Goal: Information Seeking & Learning: Find specific fact

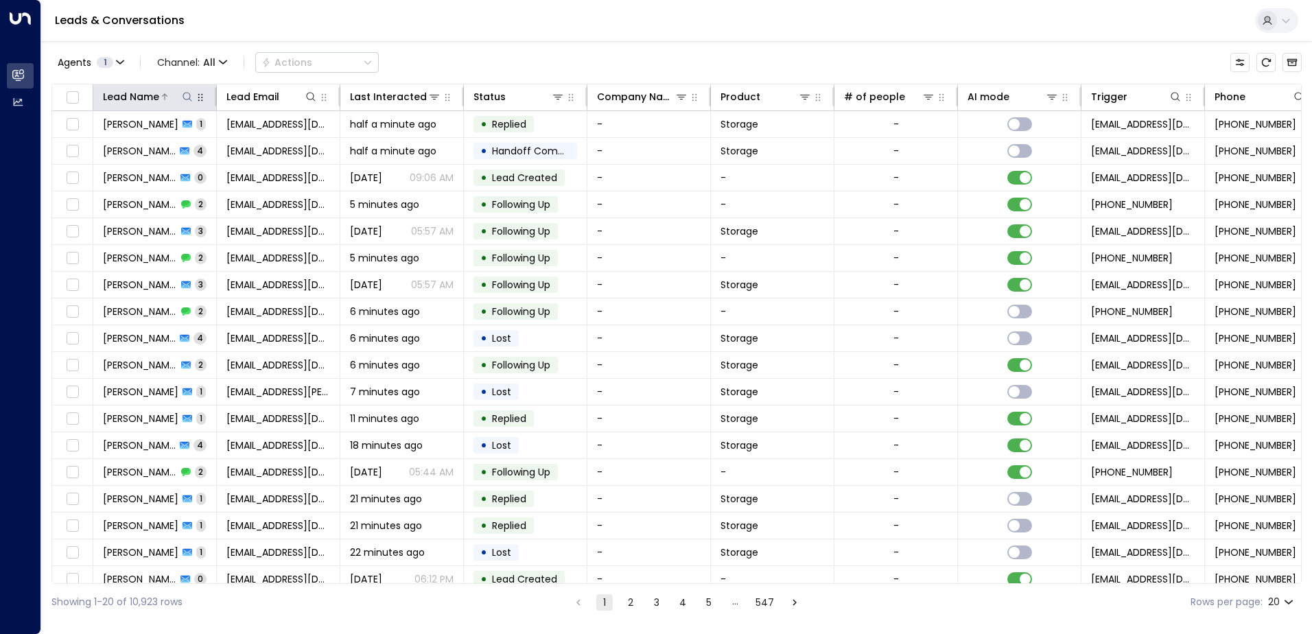
click at [186, 100] on icon at bounding box center [187, 96] width 11 height 11
click at [157, 145] on input "text" at bounding box center [187, 146] width 189 height 25
type input "****"
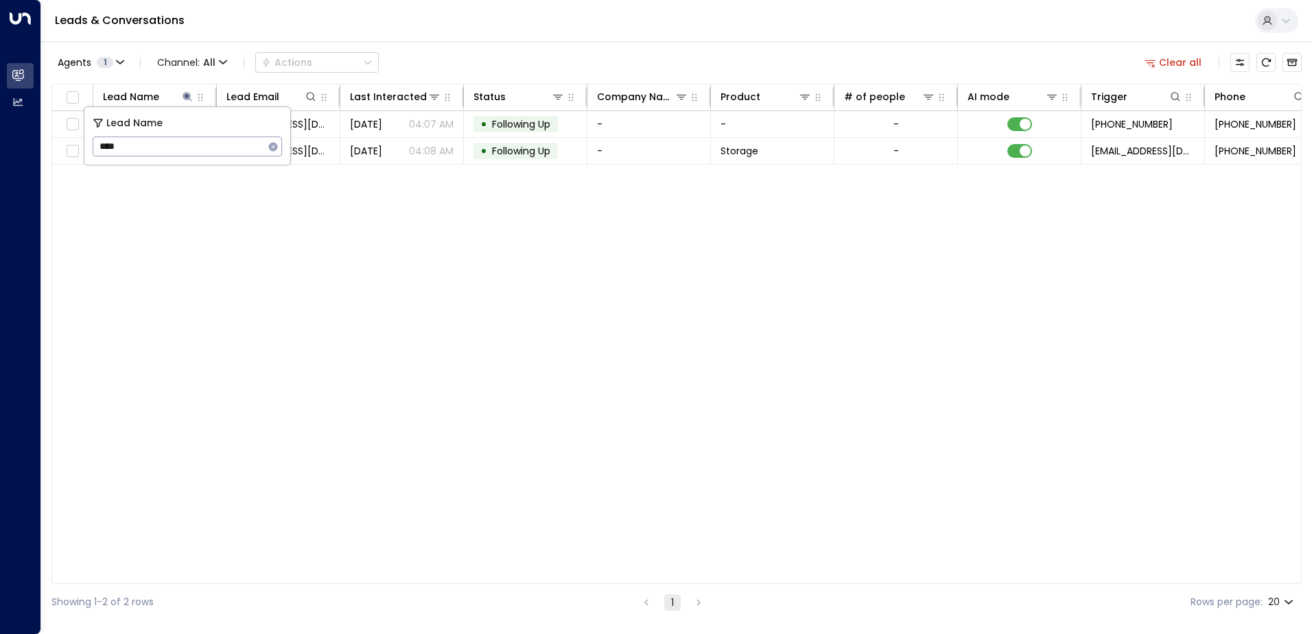
click at [178, 202] on div "Lead Name Lead Email Last Interacted Status Company Name Product # of people AI…" at bounding box center [676, 334] width 1250 height 500
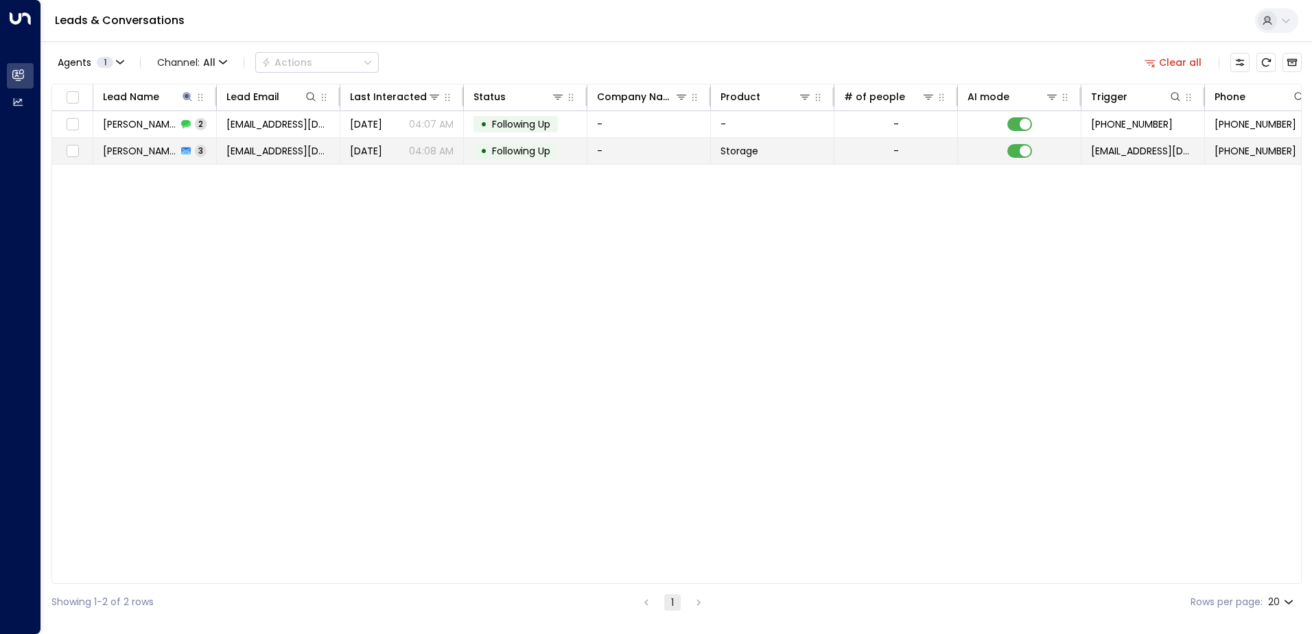
click at [265, 148] on span "[EMAIL_ADDRESS][DOMAIN_NAME]" at bounding box center [278, 151] width 104 height 14
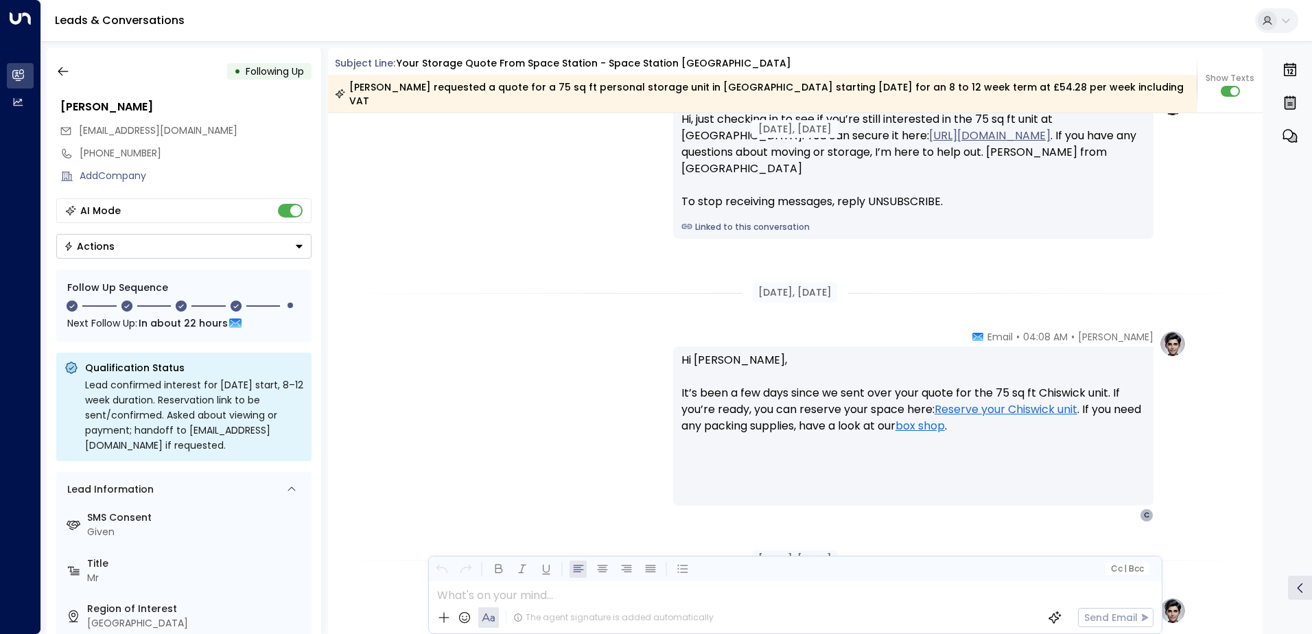
scroll to position [1332, 0]
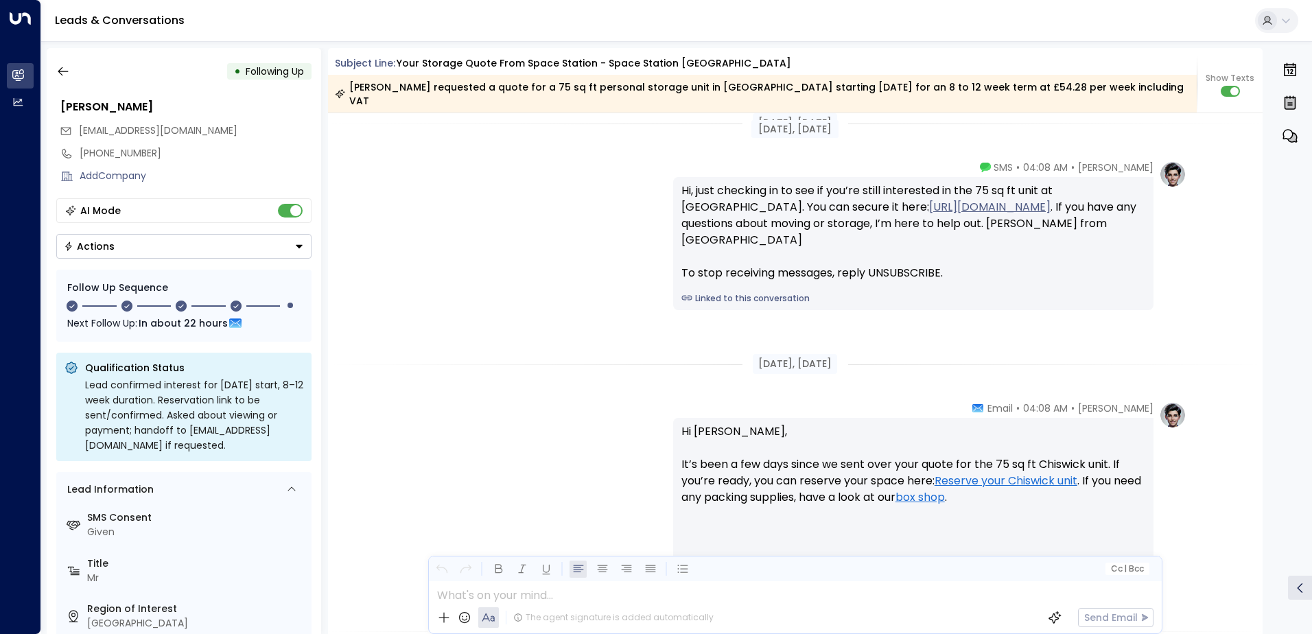
drag, startPoint x: 408, startPoint y: 471, endPoint x: 409, endPoint y: 456, distance: 14.5
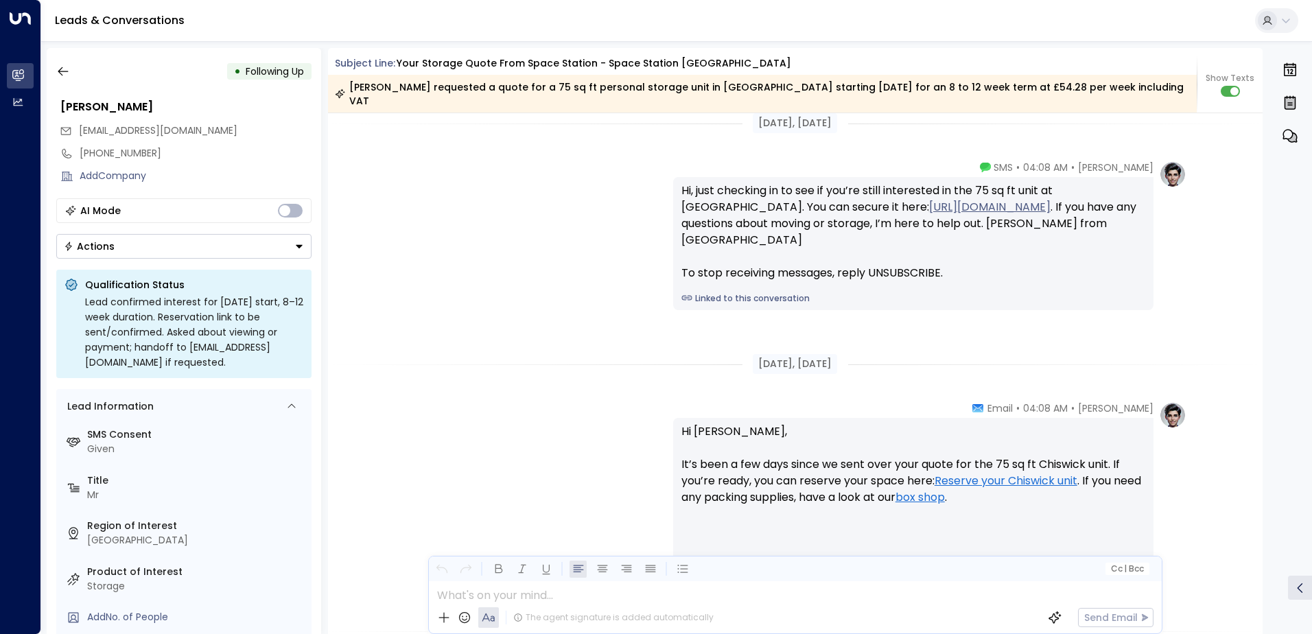
click at [420, 554] on div "[PERSON_NAME] • 04:08 AM • Email Hi [PERSON_NAME], It’s been a few days since w…" at bounding box center [795, 497] width 782 height 192
click at [68, 69] on icon "button" at bounding box center [63, 71] width 14 height 14
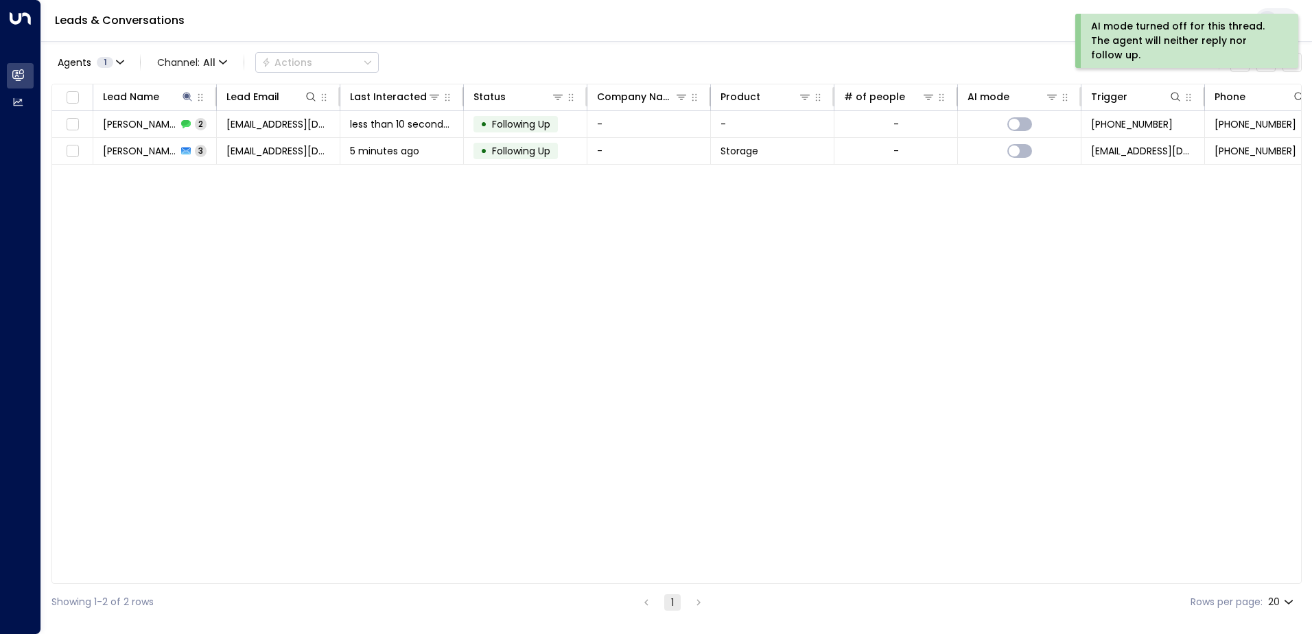
click at [935, 185] on div "Lead Name Lead Email Last Interacted Status Company Name Product # of people AI…" at bounding box center [676, 334] width 1250 height 500
